Goal: Information Seeking & Learning: Find specific fact

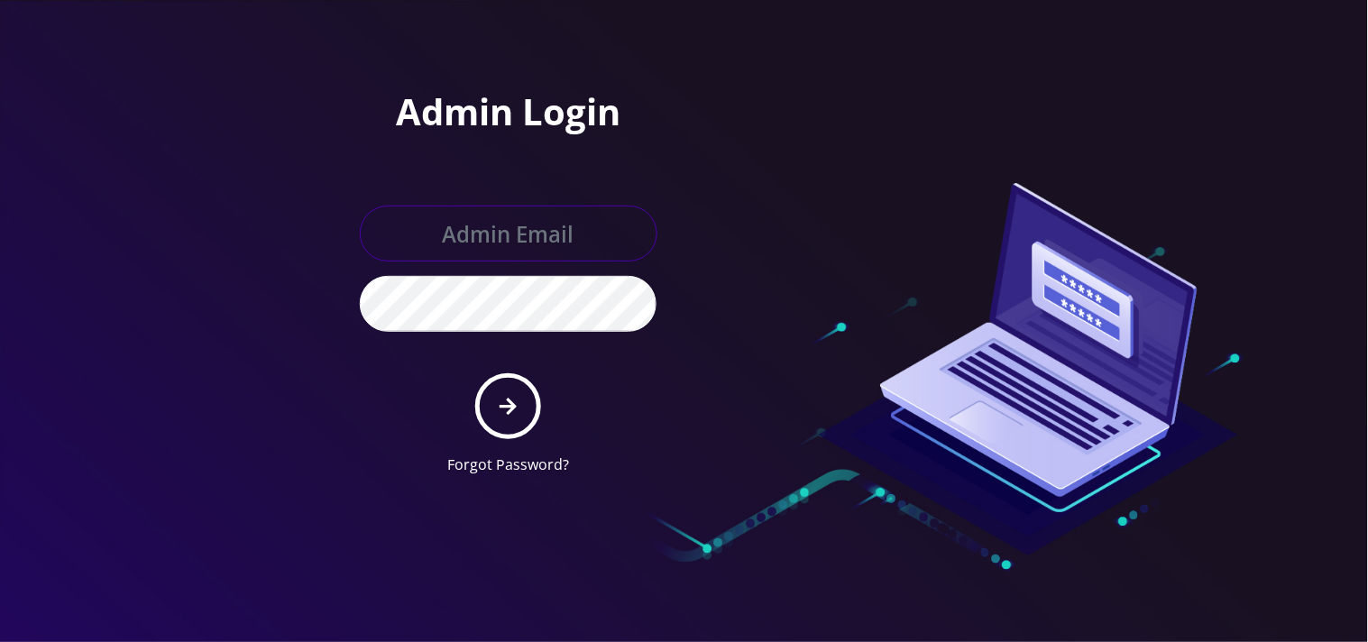
type input "mysti@teltik.com"
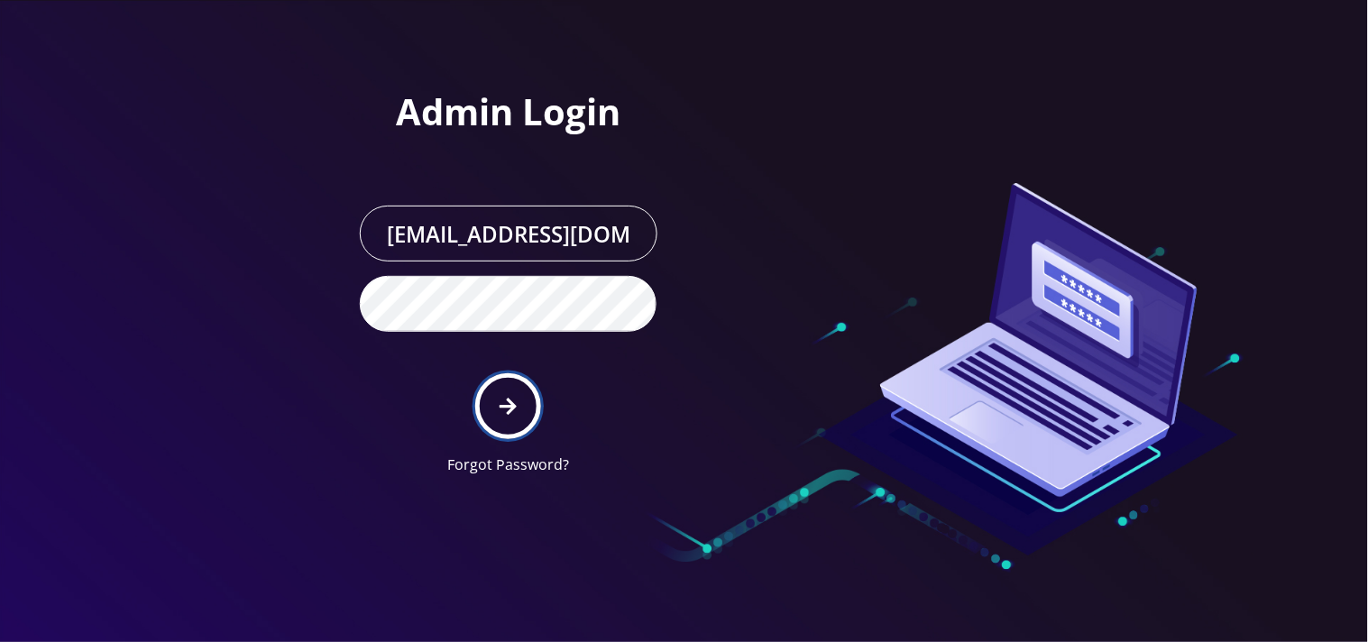
click at [484, 410] on button "submit" at bounding box center [508, 406] width 66 height 66
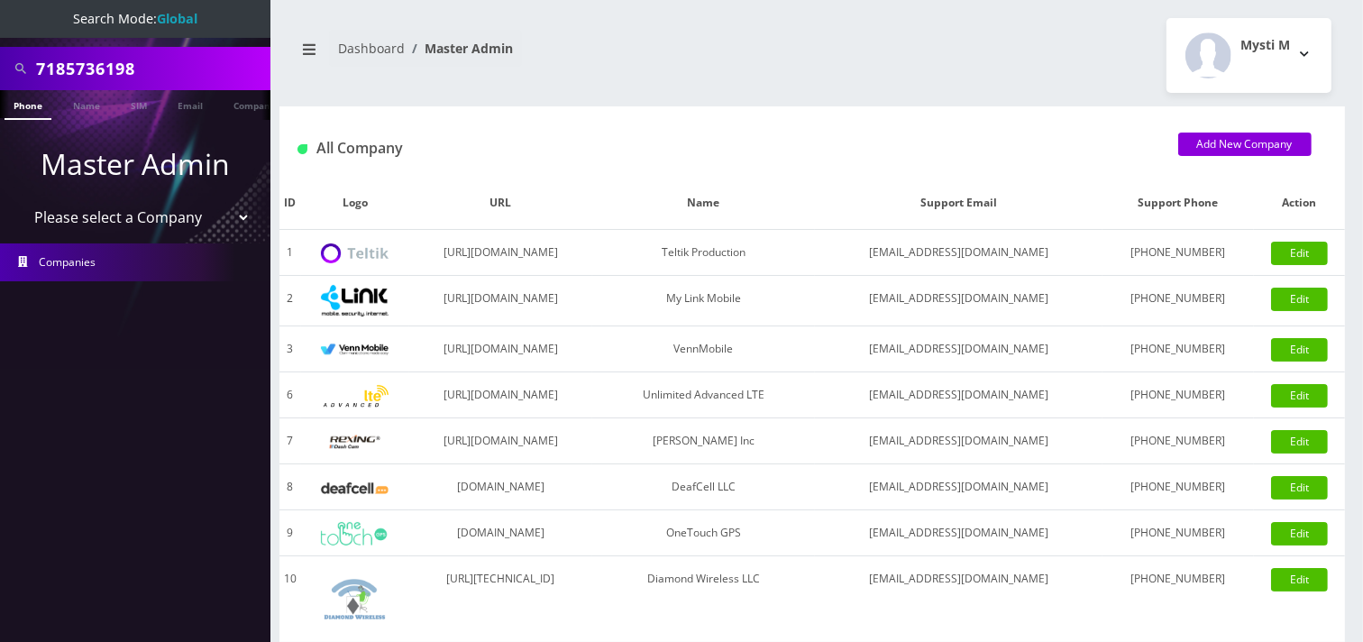
click at [188, 74] on input "7185736198" at bounding box center [151, 68] width 230 height 34
type input "gold"
click at [86, 120] on ul "Master Admin Please select a Company Teltik Production My Link Mobile VennMobil…" at bounding box center [135, 212] width 270 height 184
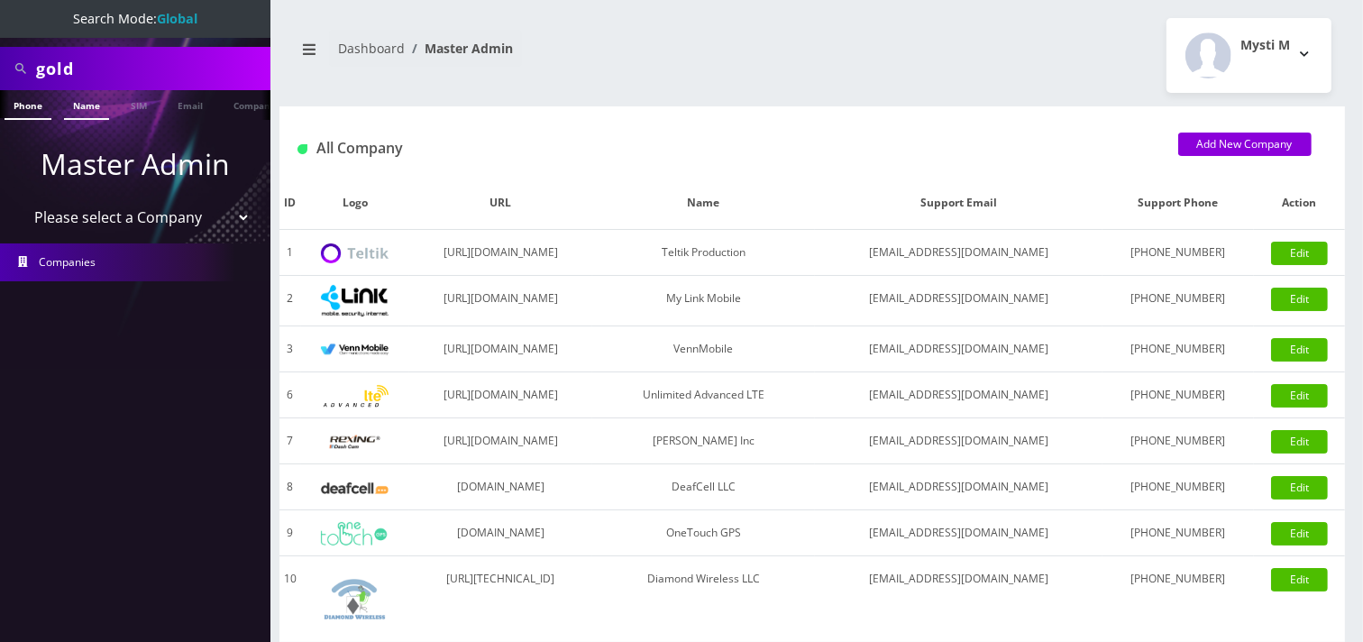
click at [87, 110] on link "Name" at bounding box center [86, 105] width 45 height 30
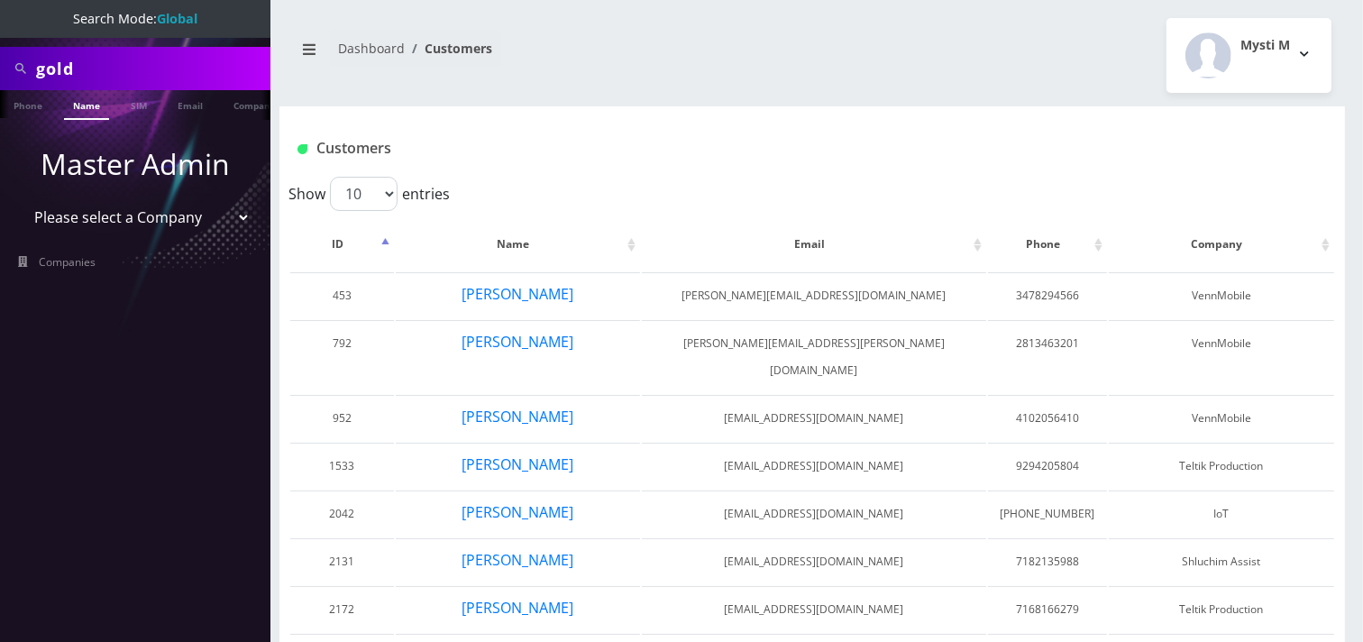
click at [151, 31] on div "Search Mode: Global" at bounding box center [135, 19] width 270 height 38
click at [158, 70] on input "gold" at bounding box center [151, 68] width 230 height 34
type input "g"
type input "r"
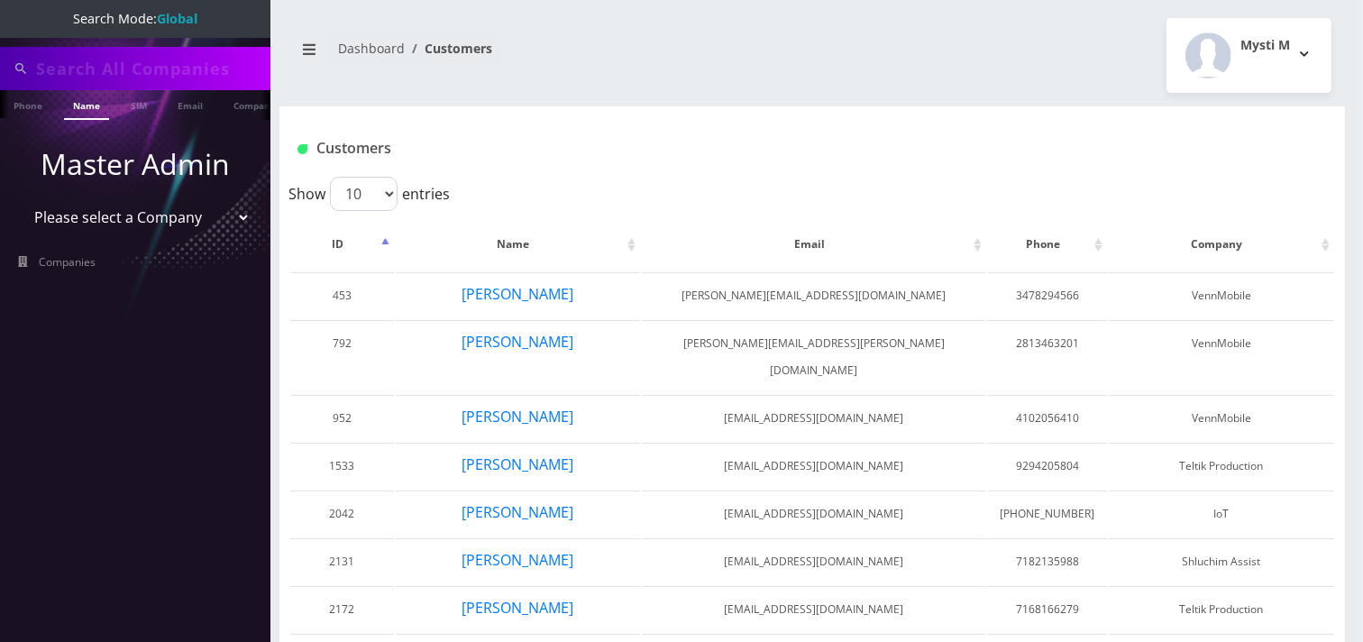
type input "t"
type input "rockricks 2@[DOMAIN_NAME]"
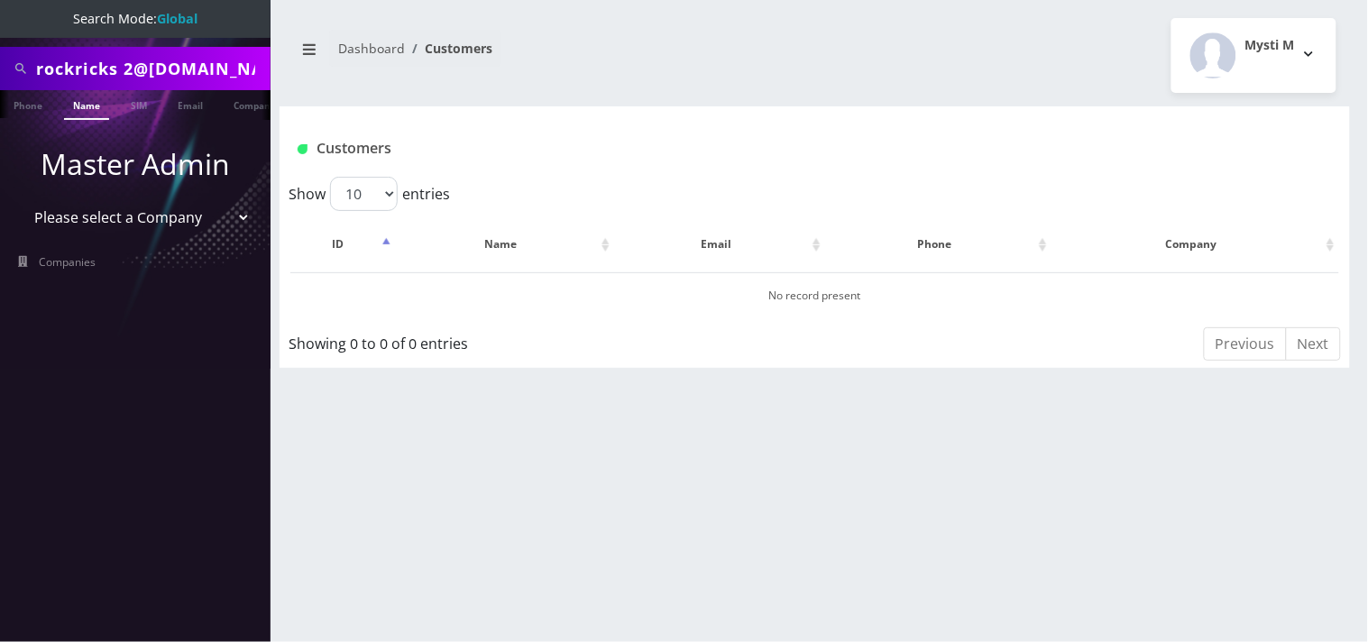
click at [198, 56] on input "rockricks 2@gmail.com" at bounding box center [151, 68] width 230 height 34
paste input "18438149803"
type input "18438149803"
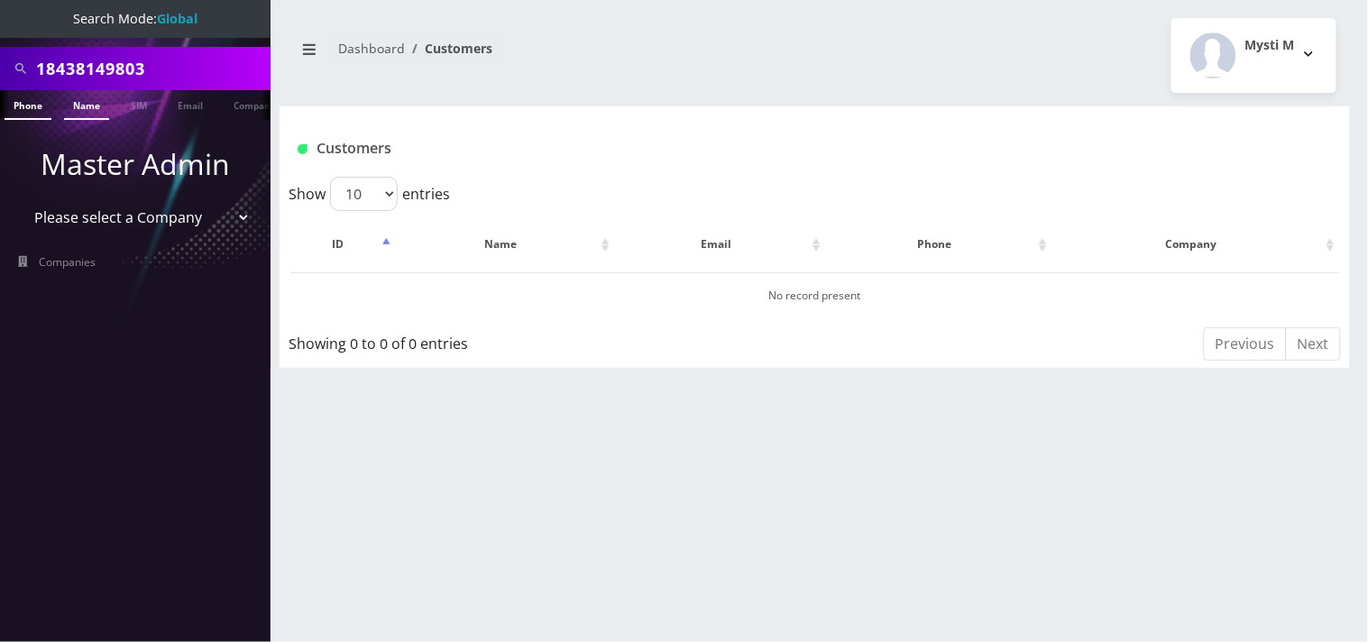
click at [41, 102] on link "Phone" at bounding box center [28, 105] width 47 height 30
click at [48, 63] on input "18438149803" at bounding box center [151, 68] width 230 height 34
type input "8438149803"
click at [162, 83] on input "8438149803" at bounding box center [151, 68] width 230 height 34
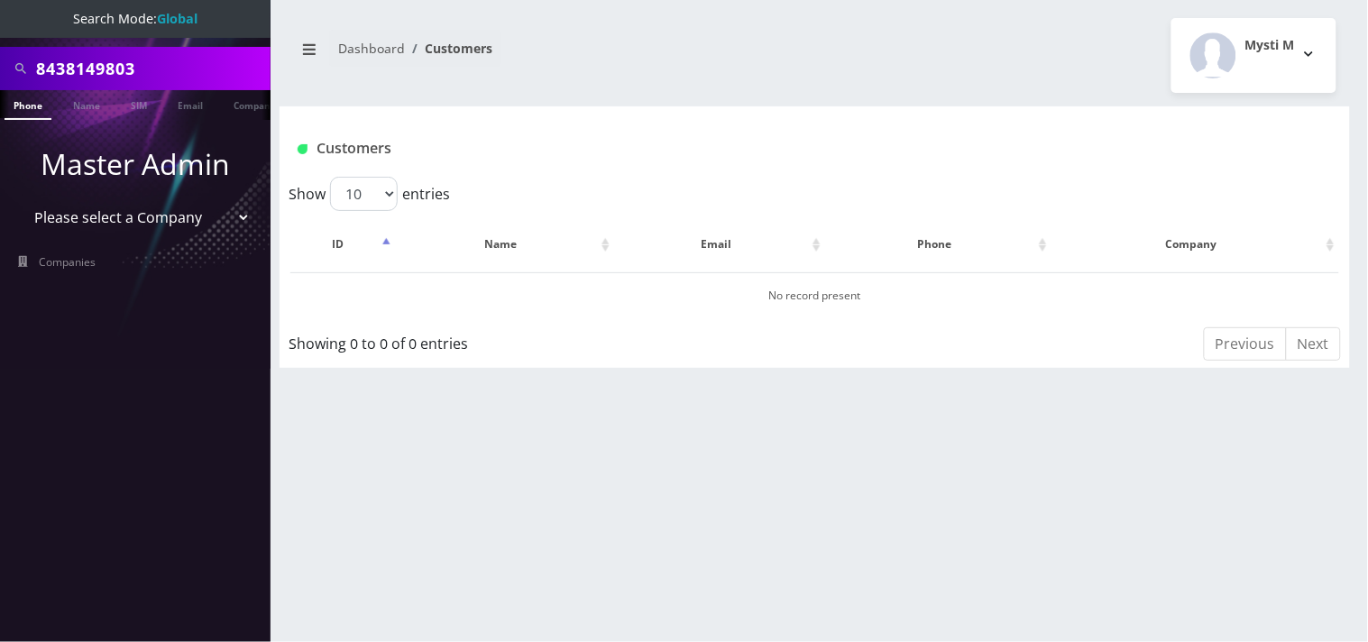
click at [162, 83] on input "8438149803" at bounding box center [151, 68] width 230 height 34
type input "gold"
click at [94, 111] on link "Name" at bounding box center [86, 105] width 45 height 30
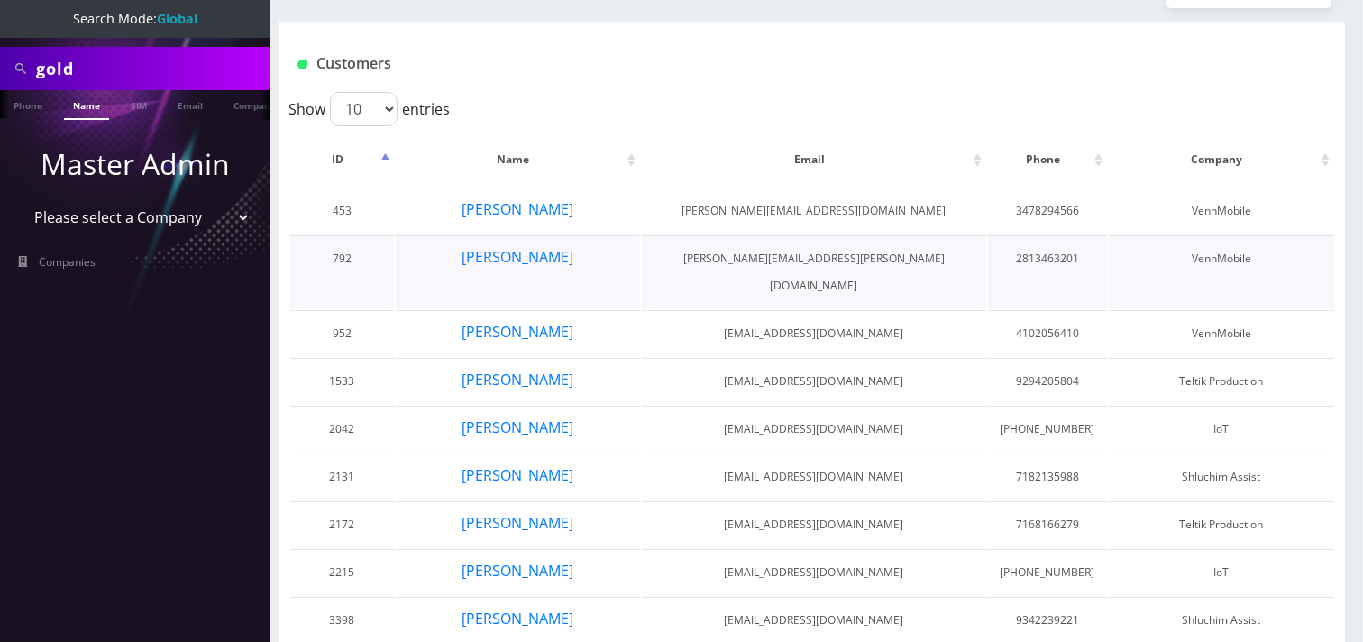
scroll to position [160, 0]
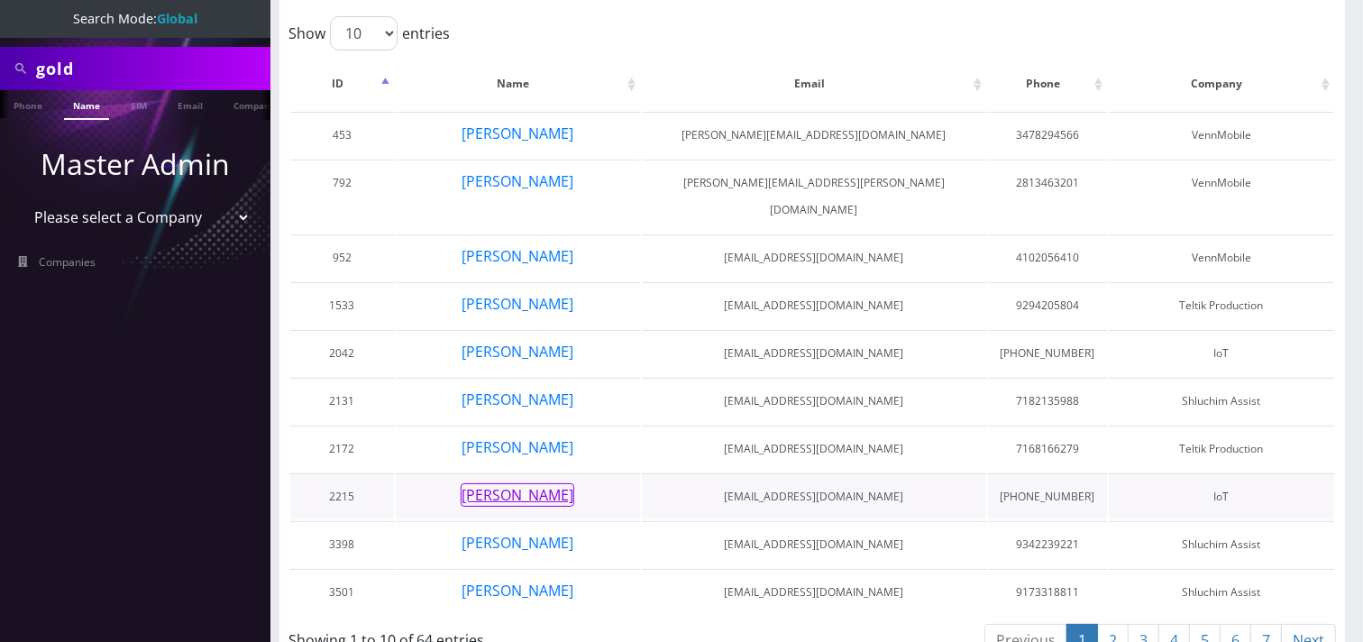
click at [553, 483] on button "[PERSON_NAME]" at bounding box center [518, 494] width 114 height 23
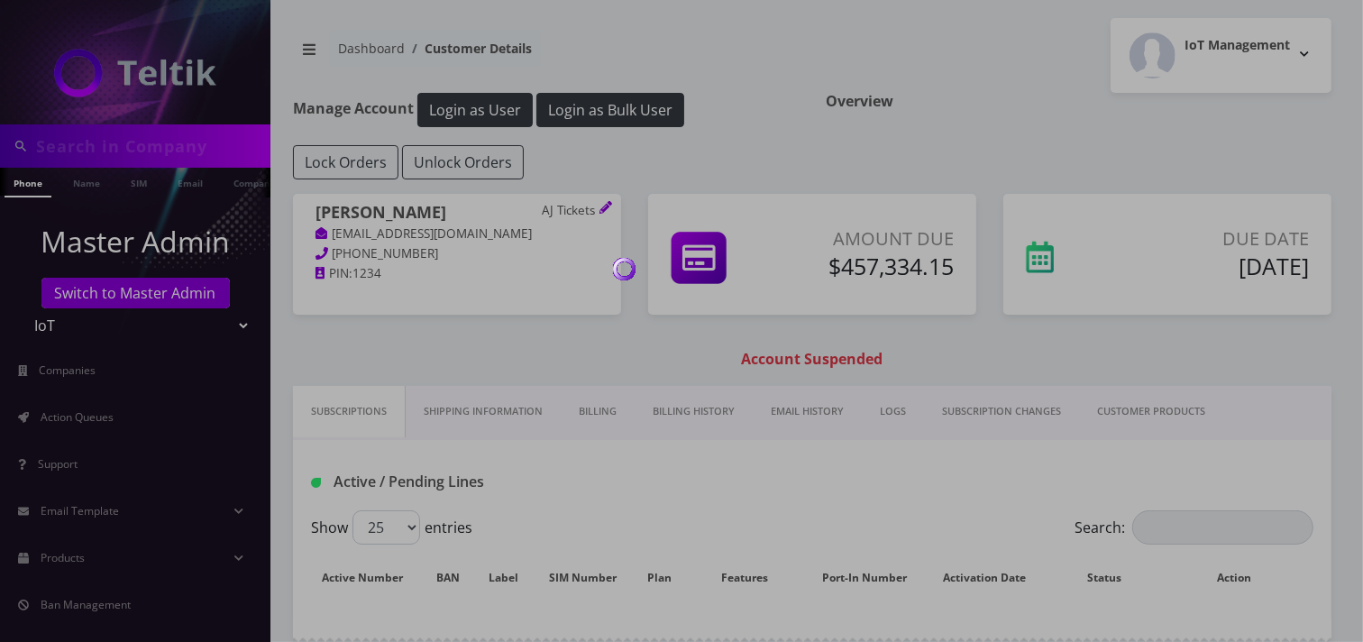
type input "gold"
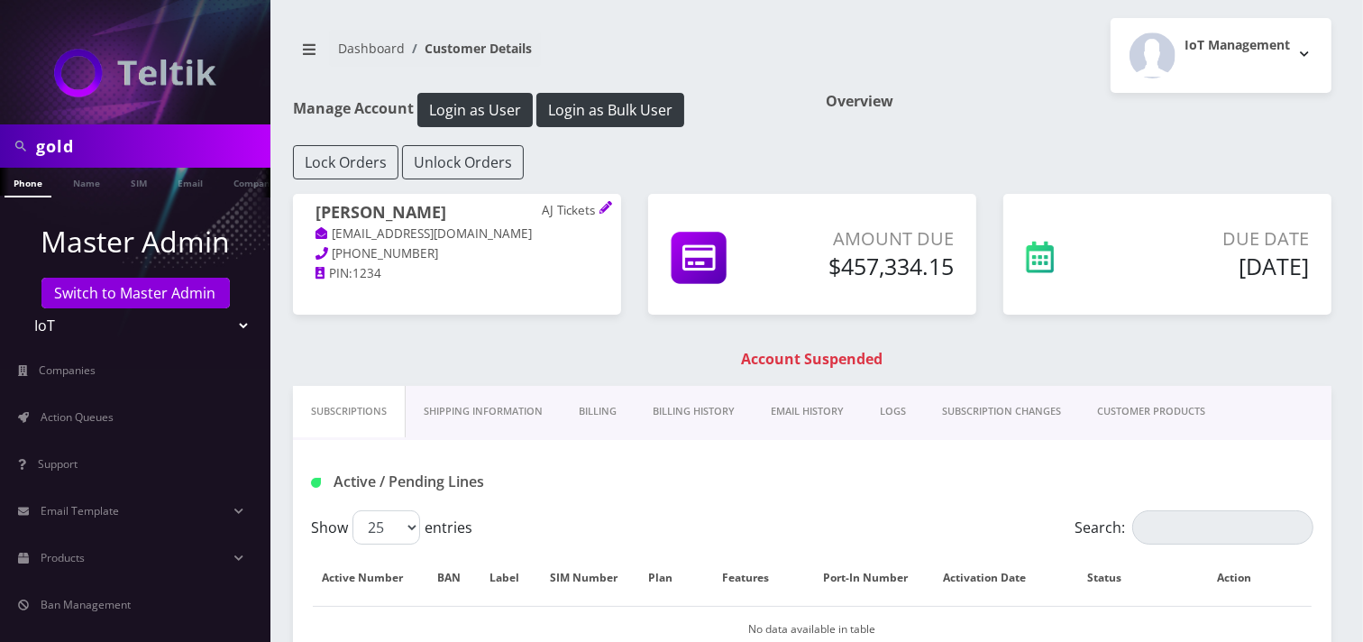
click at [115, 160] on input "gold" at bounding box center [151, 146] width 230 height 34
click at [190, 141] on input "text" at bounding box center [151, 146] width 230 height 34
paste input "732-318-8154"
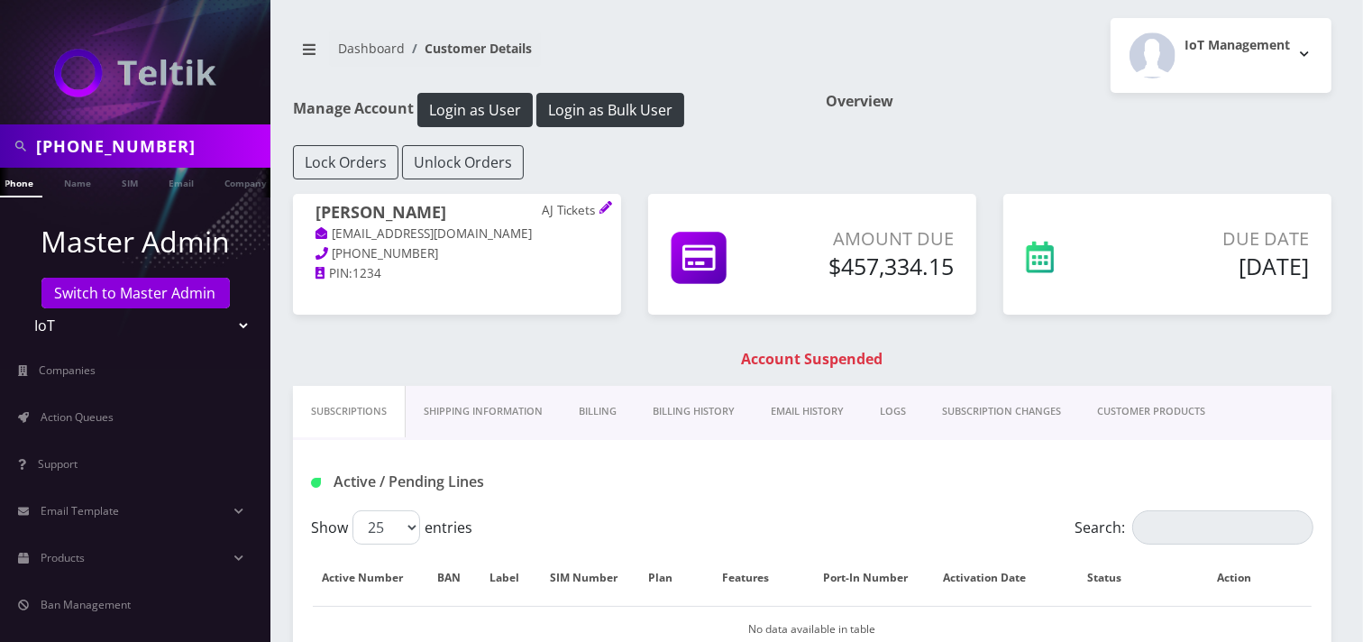
click at [115, 141] on input "732-318-8154" at bounding box center [151, 146] width 230 height 34
click at [103, 154] on input "732-318-8154" at bounding box center [151, 146] width 230 height 34
click at [104, 149] on input "732-318-8154" at bounding box center [151, 146] width 230 height 34
click at [105, 146] on input "732-318-8154" at bounding box center [151, 146] width 230 height 34
click at [112, 150] on input "732-318-8154" at bounding box center [151, 146] width 230 height 34
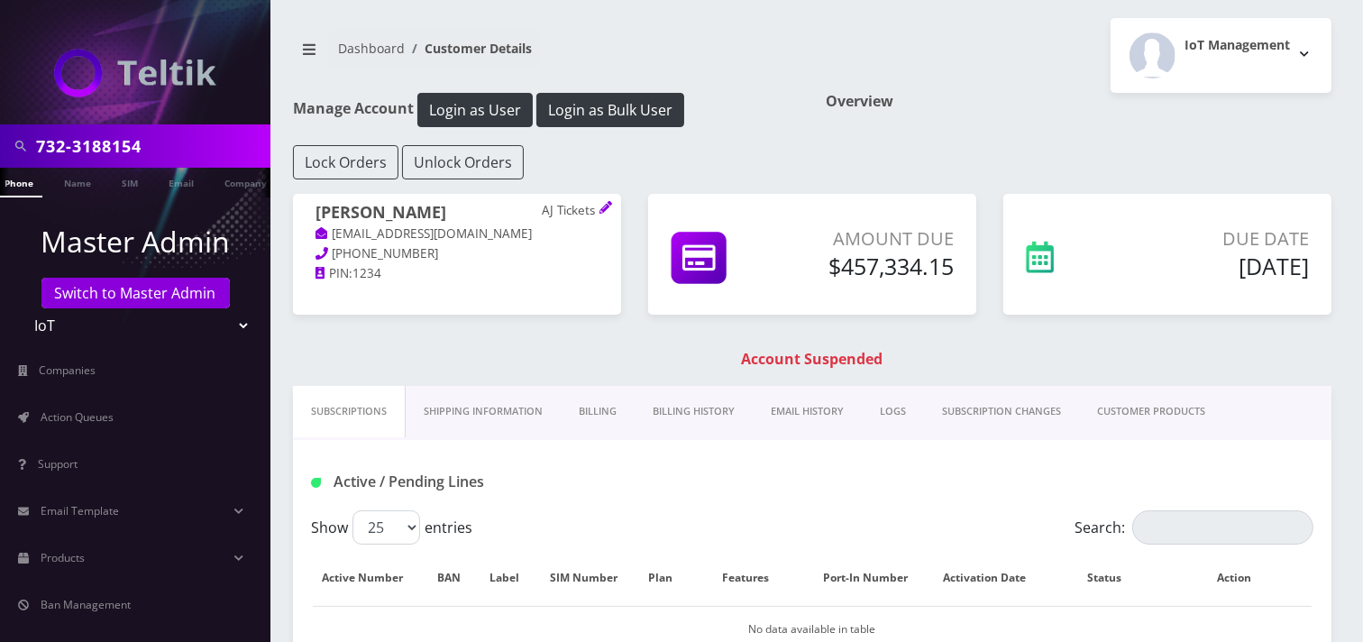
click at [73, 145] on input "732-3188154" at bounding box center [151, 146] width 230 height 34
click at [172, 150] on input "7323188154" at bounding box center [151, 146] width 230 height 34
type input "7323188154"
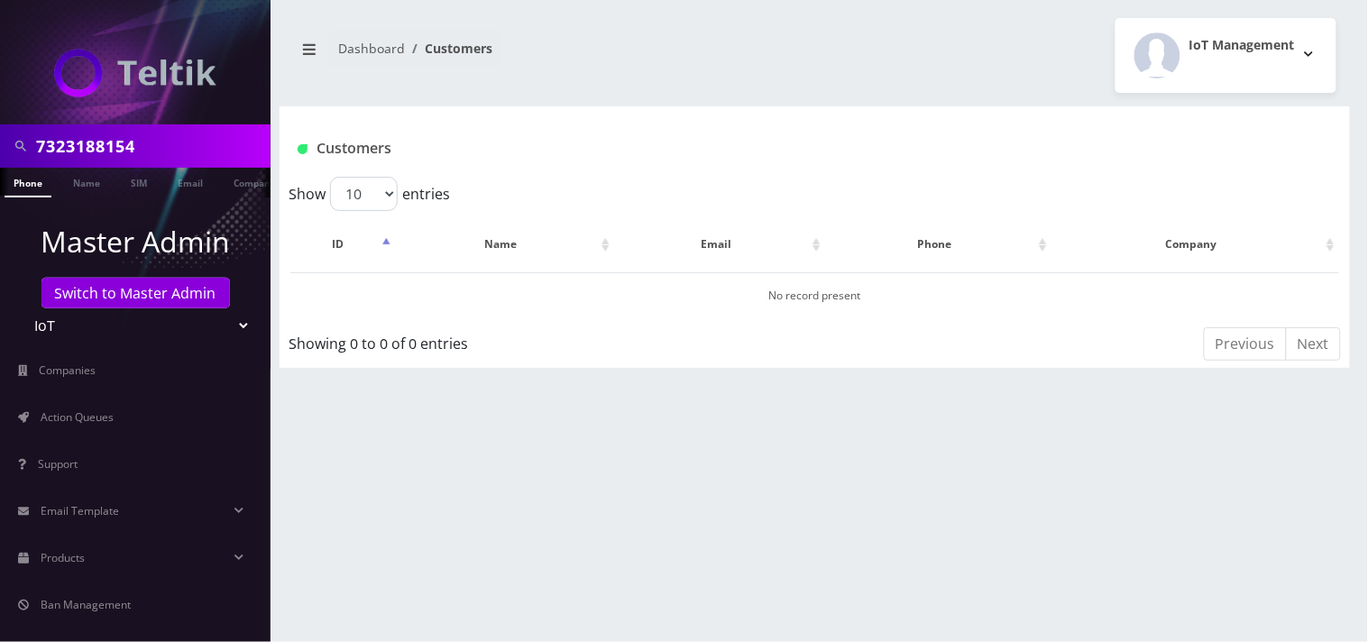
click at [172, 149] on input "7323188154" at bounding box center [151, 146] width 230 height 34
paste input "3033329803"
type input "3033329803"
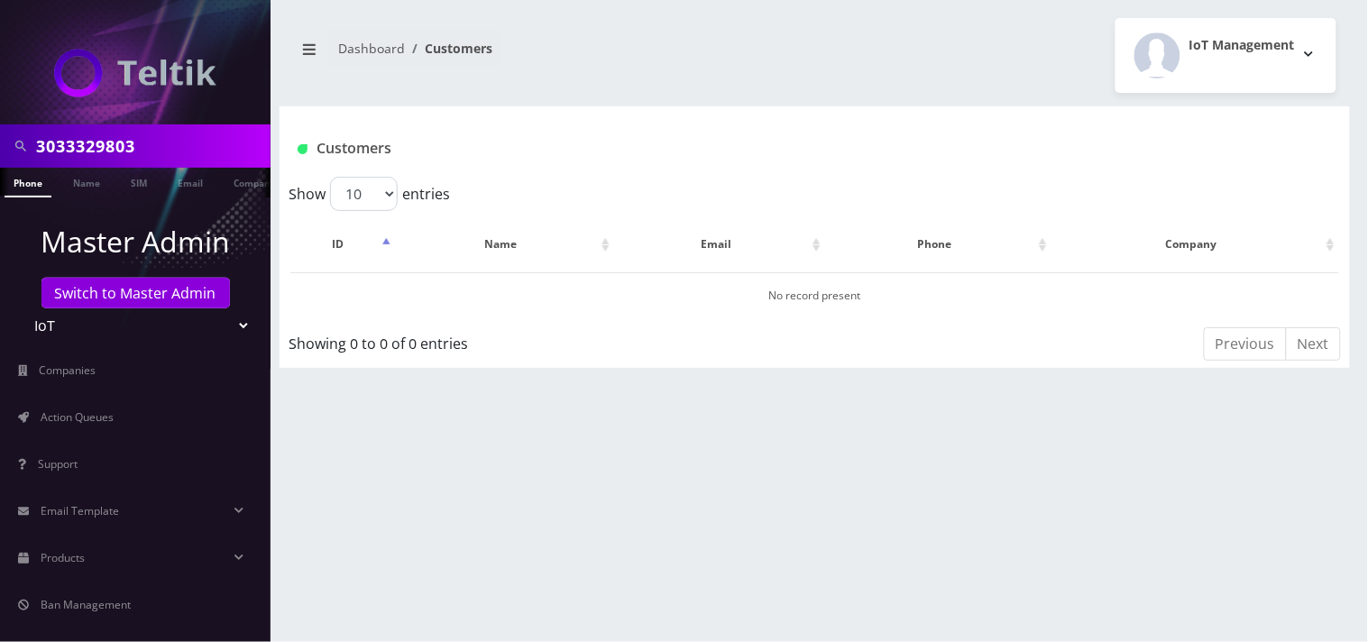
click at [185, 147] on input "3033329803" at bounding box center [151, 146] width 230 height 34
